Goal: Find specific page/section: Find specific page/section

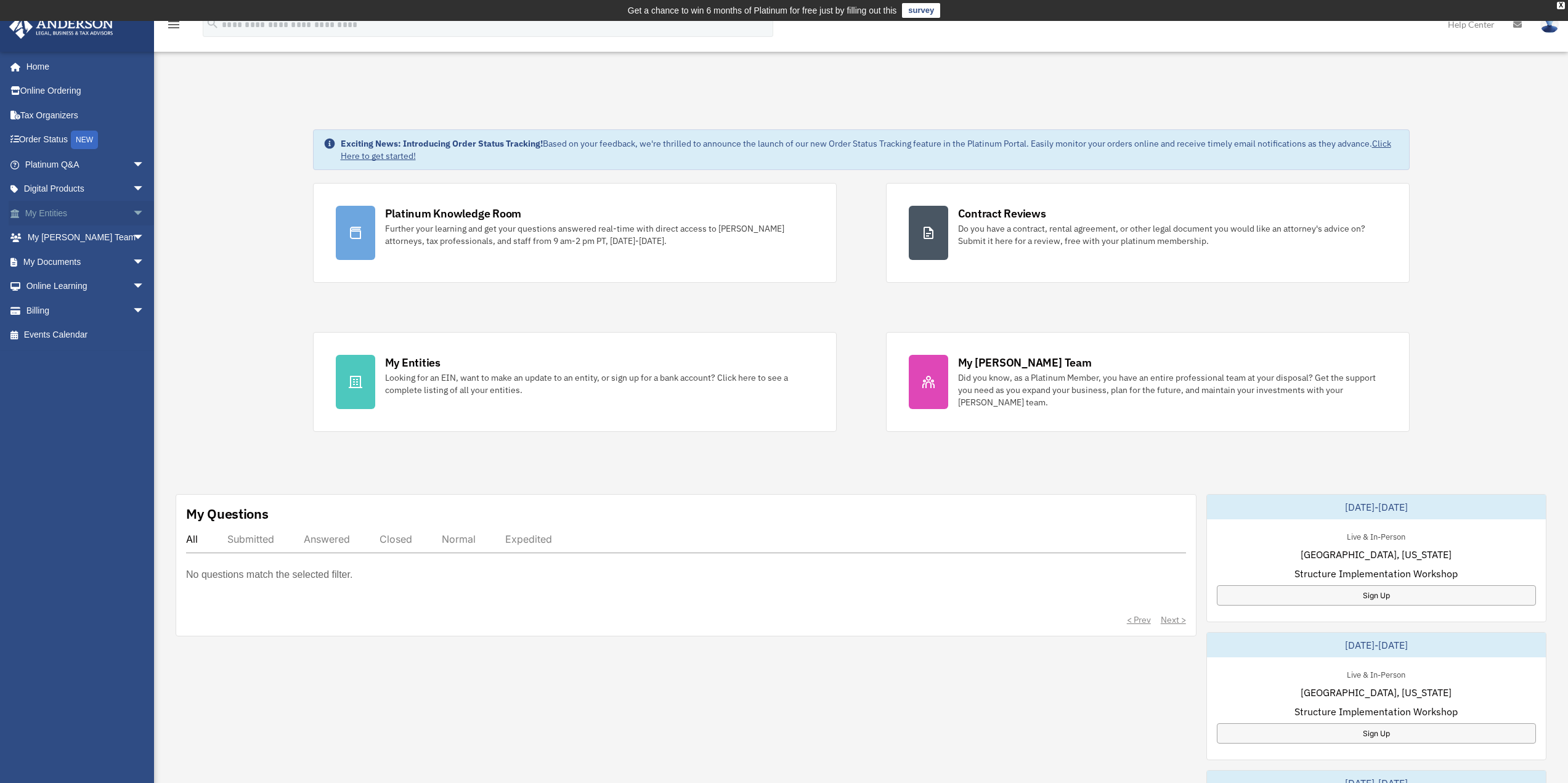
click at [94, 213] on link "My Entities arrow_drop_down" at bounding box center [86, 213] width 155 height 25
click at [133, 212] on span "arrow_drop_down" at bounding box center [145, 213] width 25 height 26
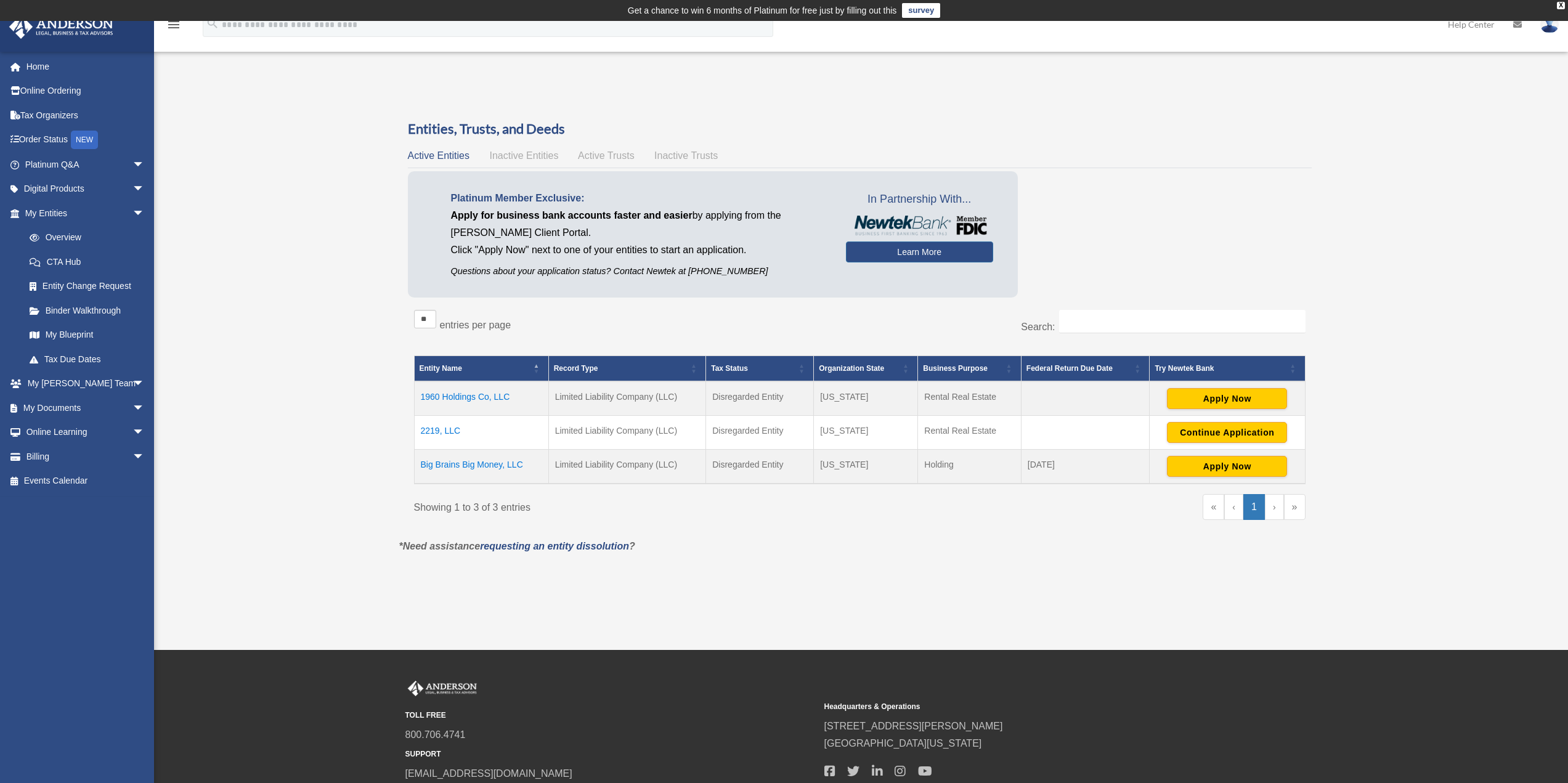
click at [619, 393] on td "Limited Liability Company (LLC)" at bounding box center [627, 398] width 157 height 35
click at [442, 400] on td "1960 Holdings Co, LLC" at bounding box center [481, 398] width 134 height 35
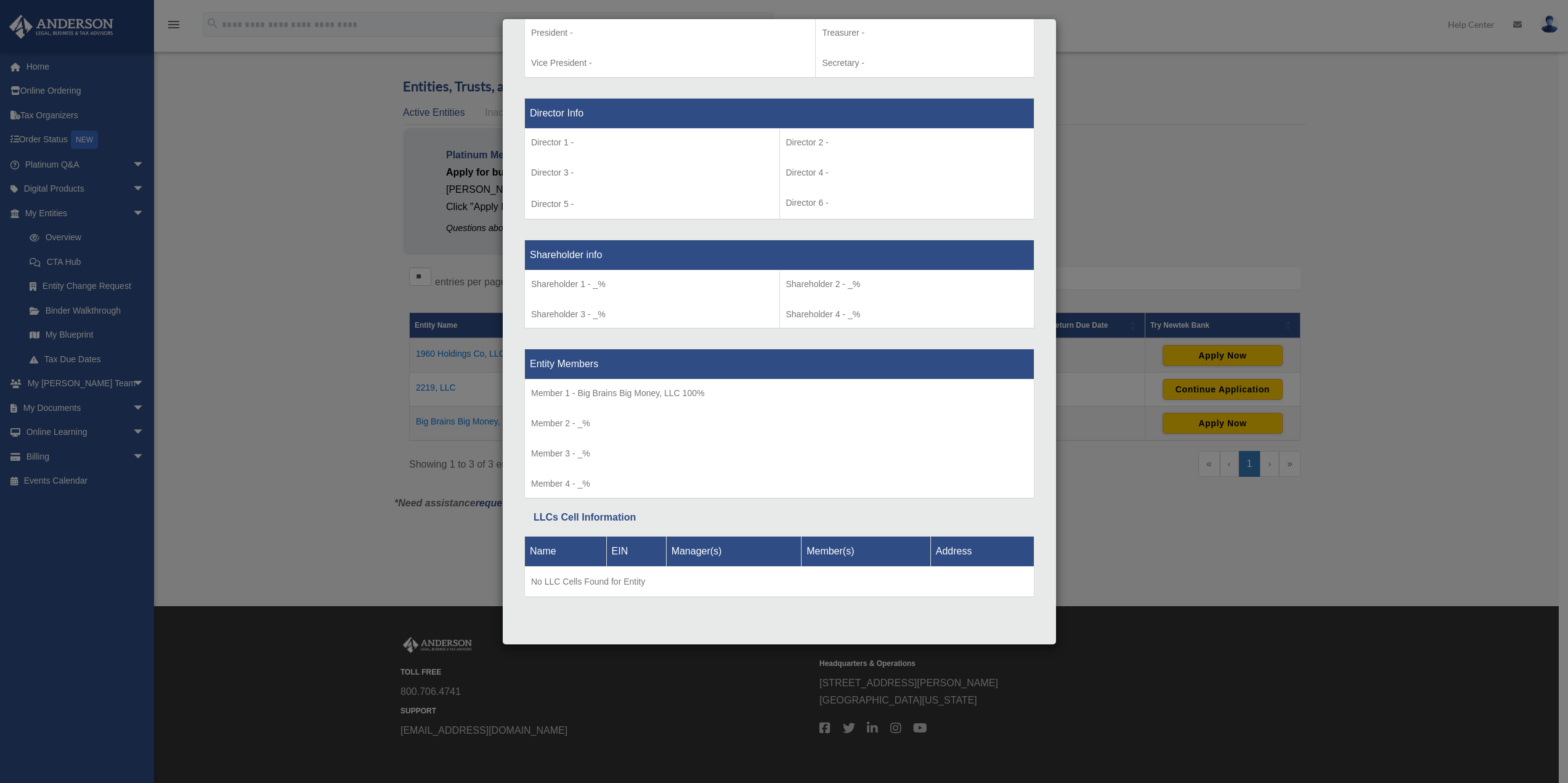
scroll to position [97, 0]
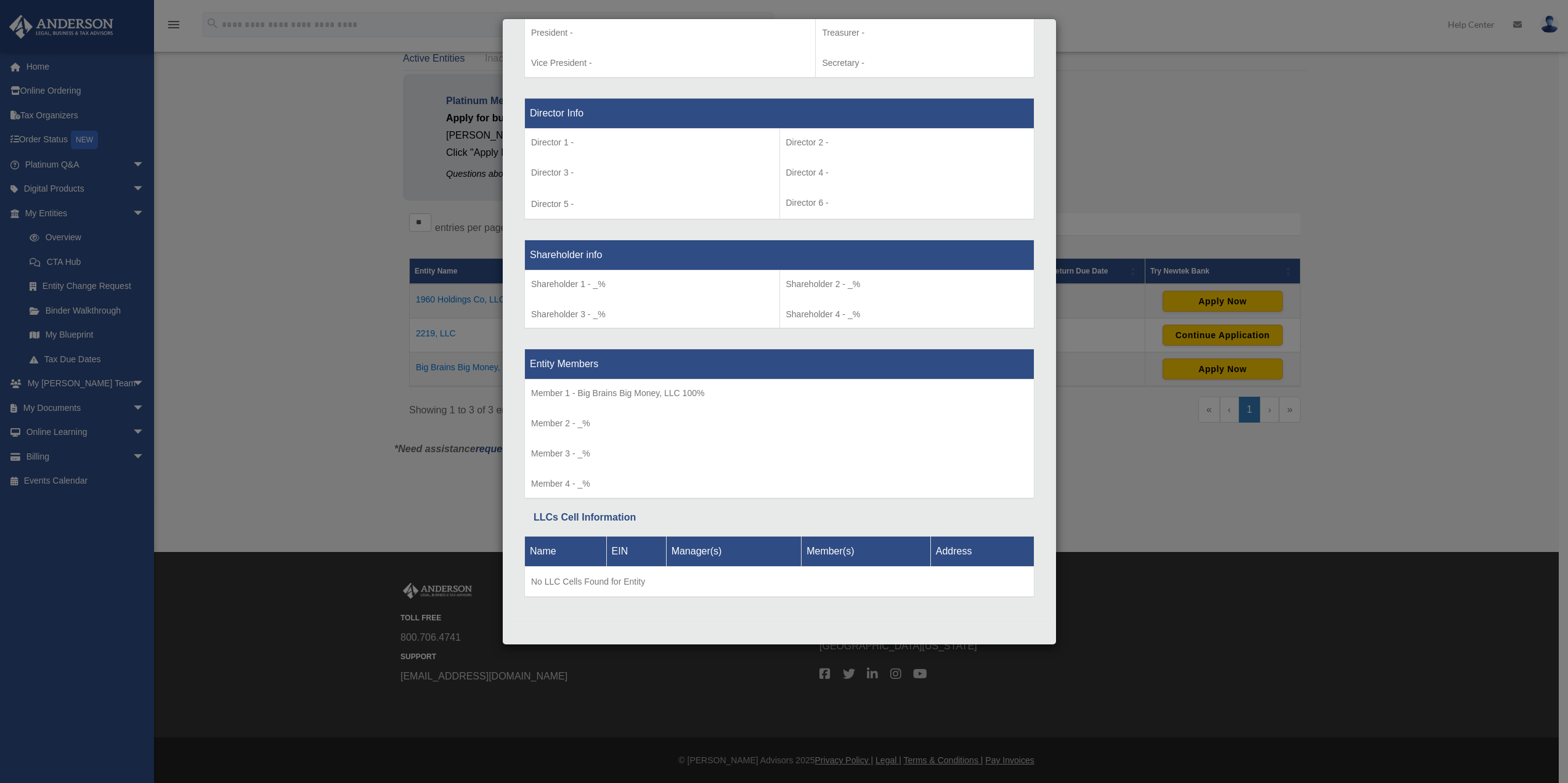
drag, startPoint x: 369, startPoint y: 450, endPoint x: 380, endPoint y: 442, distance: 13.6
click at [368, 450] on div "Details × Articles Sent Organizational Date" at bounding box center [784, 392] width 1568 height 783
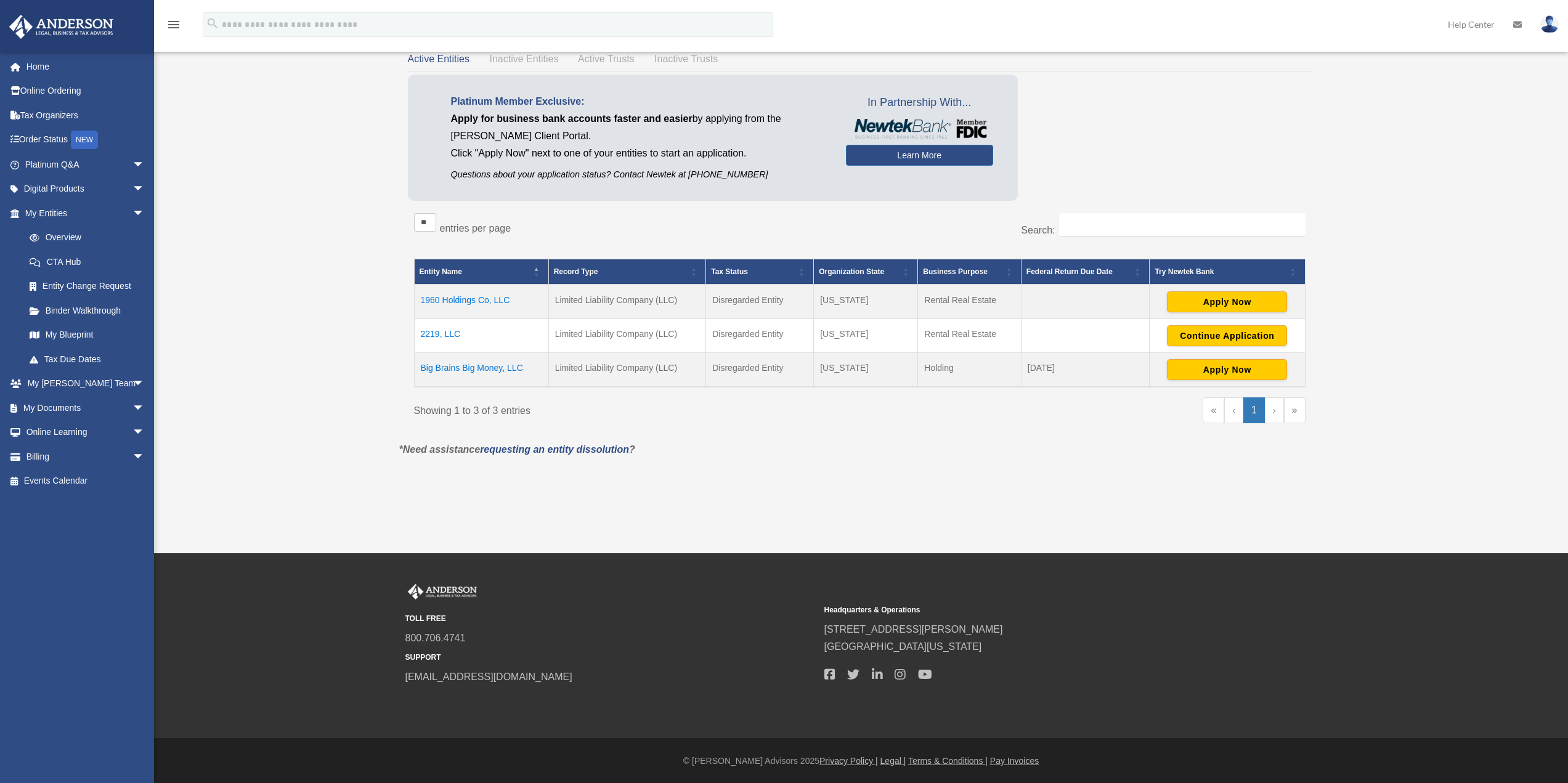
click at [469, 371] on td "Big Brains Big Money, LLC" at bounding box center [481, 369] width 134 height 35
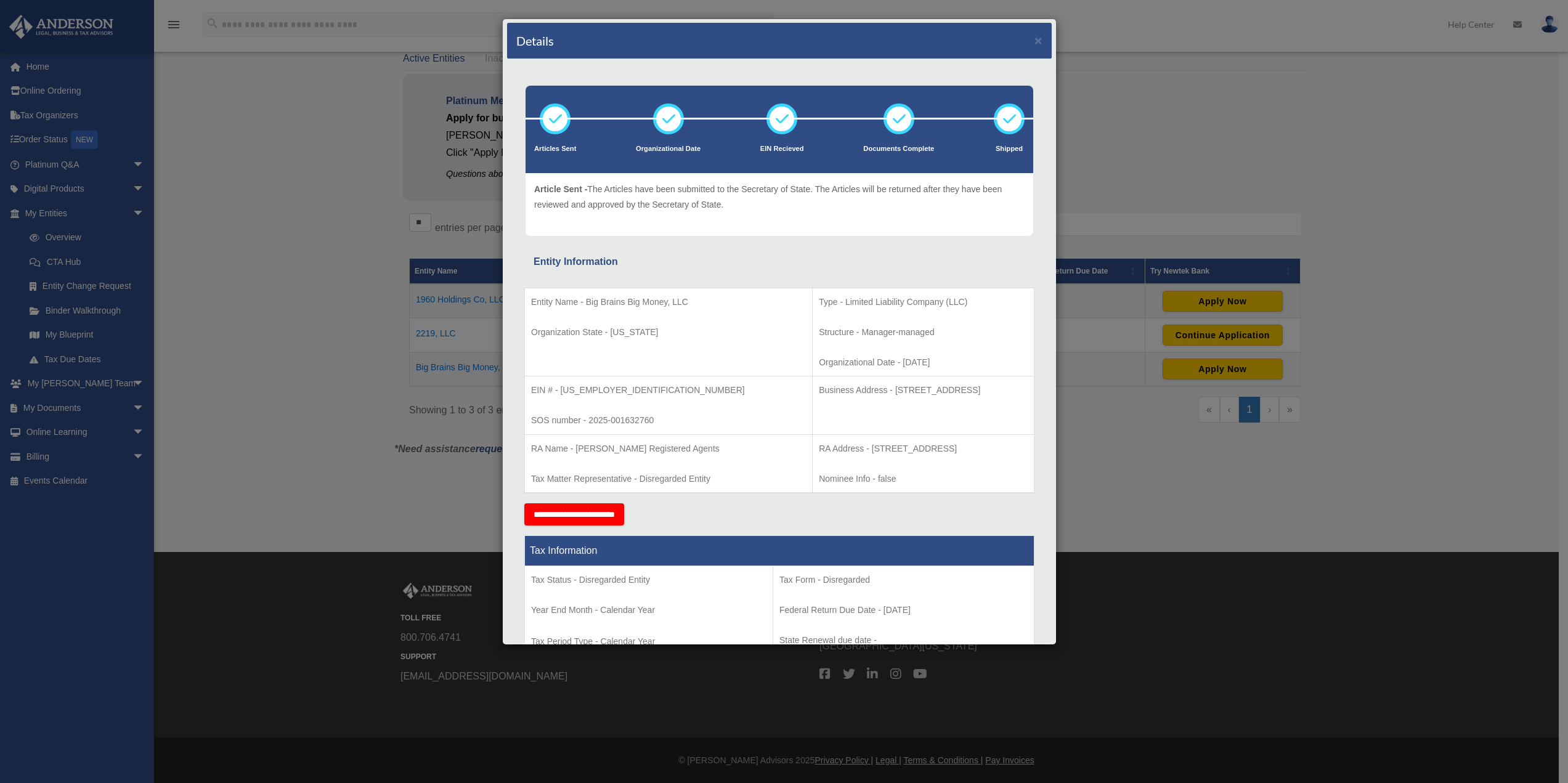
scroll to position [0, 0]
click at [294, 500] on div "Details × Articles Sent Organizational Date" at bounding box center [784, 392] width 1568 height 783
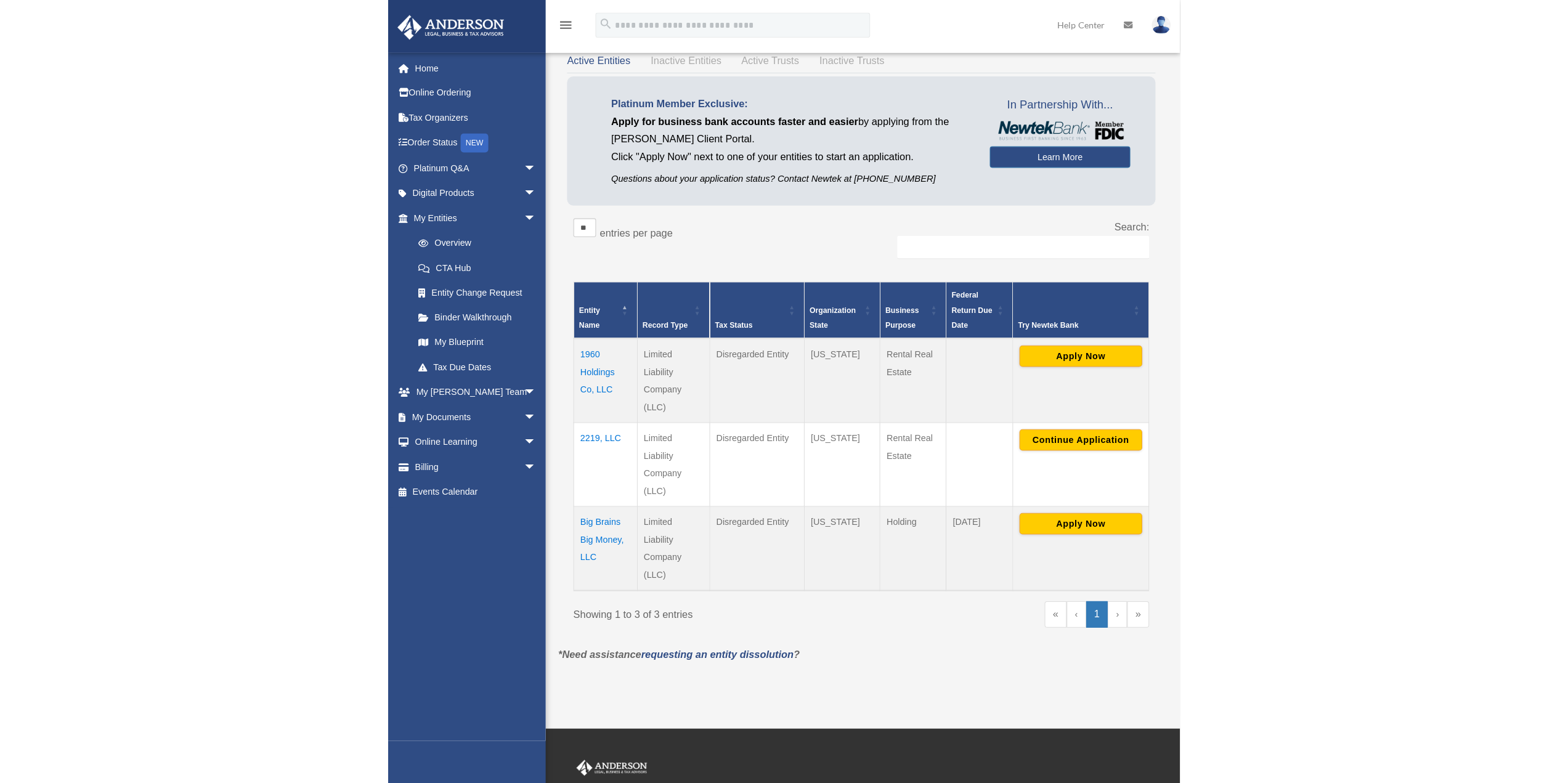
scroll to position [97, 0]
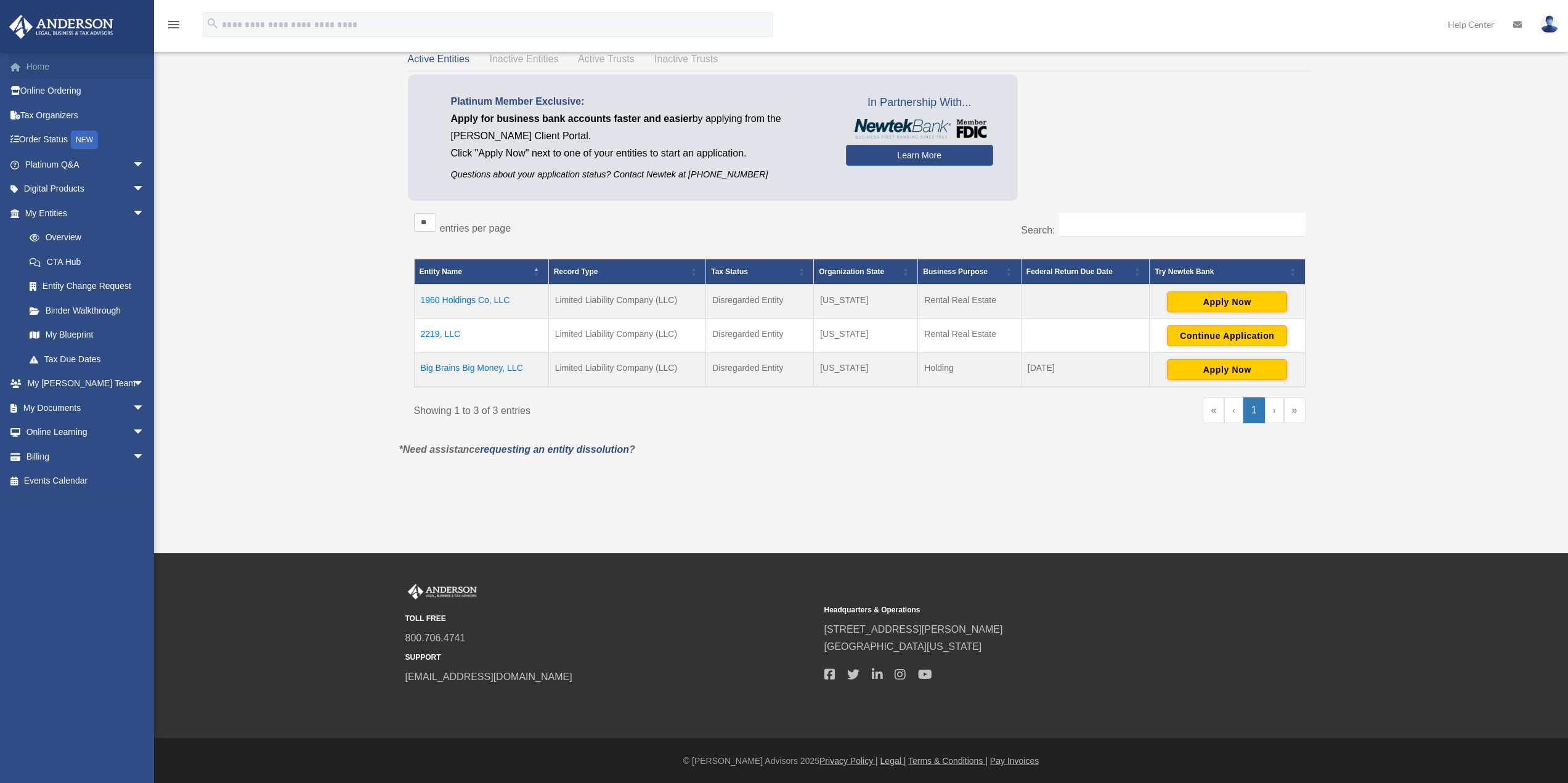
click at [38, 72] on link "Home" at bounding box center [86, 67] width 155 height 25
click at [44, 64] on link "Home" at bounding box center [86, 67] width 155 height 25
click at [50, 73] on link "Home" at bounding box center [86, 67] width 155 height 25
click at [34, 73] on link "Home" at bounding box center [86, 67] width 155 height 25
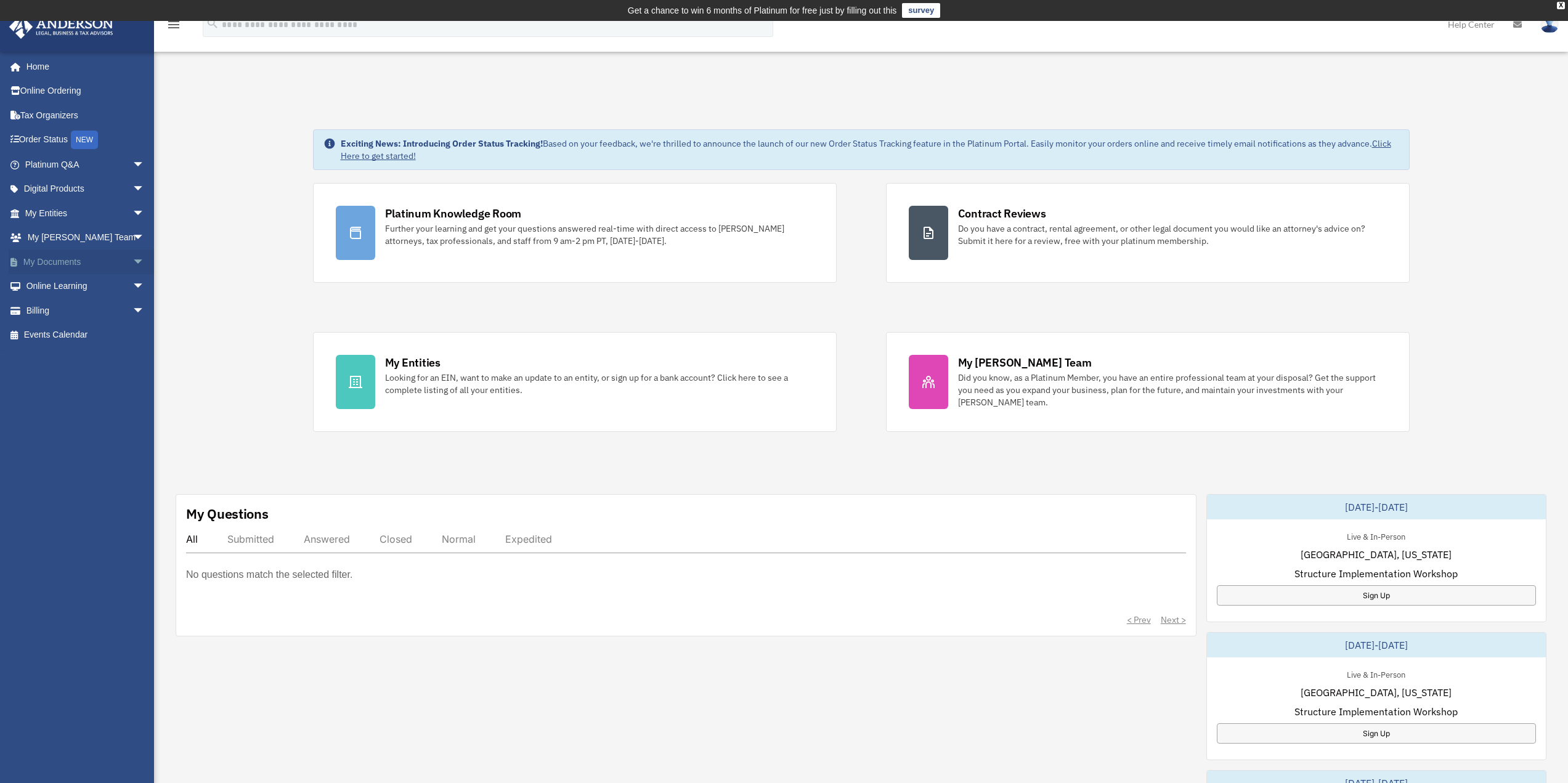
click at [133, 259] on span "arrow_drop_down" at bounding box center [145, 262] width 25 height 26
click at [76, 288] on link "Box" at bounding box center [90, 287] width 146 height 25
